Goal: Task Accomplishment & Management: Complete application form

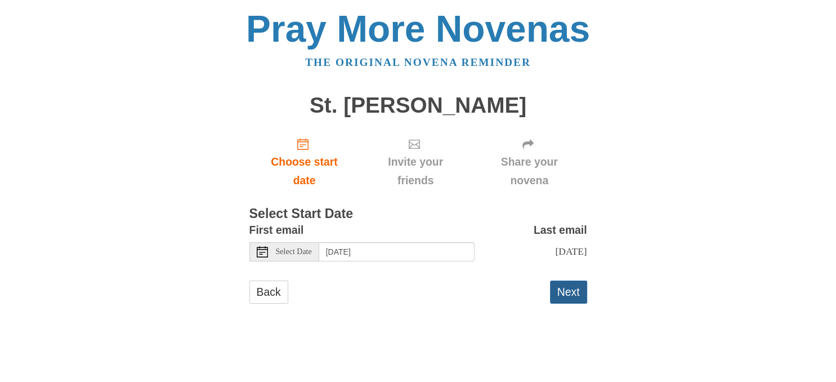
click at [572, 292] on button "Next" at bounding box center [568, 291] width 37 height 23
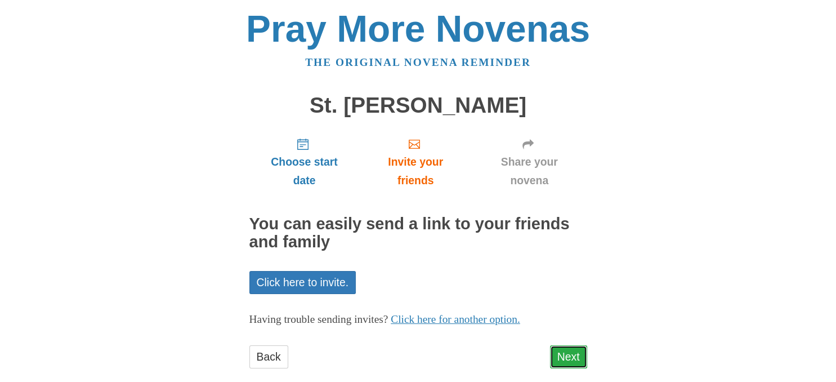
click at [572, 351] on link "Next" at bounding box center [568, 356] width 37 height 23
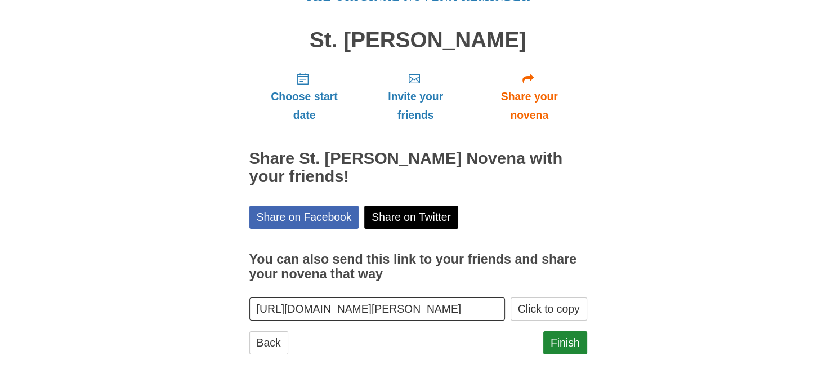
scroll to position [70, 0]
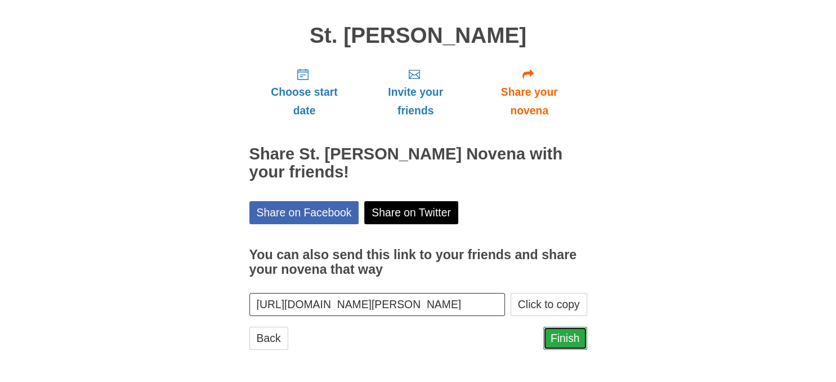
click at [570, 334] on link "Finish" at bounding box center [565, 337] width 44 height 23
